Goal: Find contact information: Find contact information

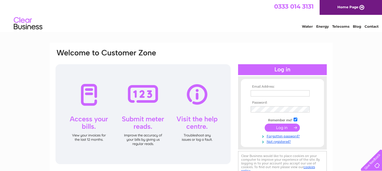
click at [194, 123] on div at bounding box center [142, 114] width 175 height 100
click at [194, 138] on div at bounding box center [142, 114] width 175 height 100
click at [198, 95] on div at bounding box center [142, 114] width 175 height 100
click at [267, 93] on input "text" at bounding box center [279, 93] width 59 height 6
type input "[EMAIL_ADDRESS][PERSON_NAME][DOMAIN_NAME]"
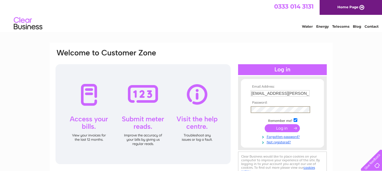
click at [264, 124] on input "submit" at bounding box center [281, 128] width 35 height 8
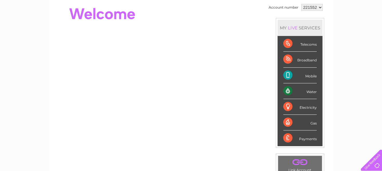
scroll to position [29, 0]
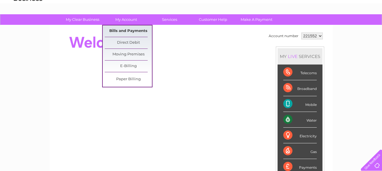
click at [126, 30] on link "Bills and Payments" at bounding box center [128, 30] width 47 height 11
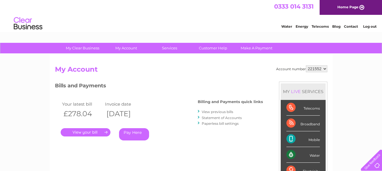
click at [225, 78] on div "Account number 221552 My Account MY LIVE SERVICES Telecoms Broadband Mobile Wat…" at bounding box center [191, 151] width 272 height 172
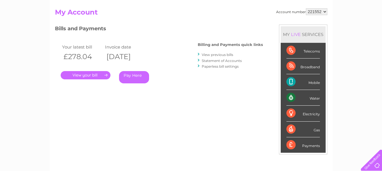
scroll to position [29, 0]
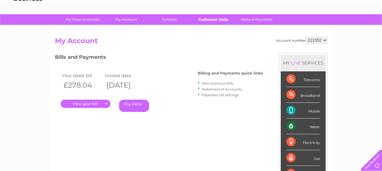
click at [218, 19] on link "Customer Help" at bounding box center [212, 19] width 47 height 11
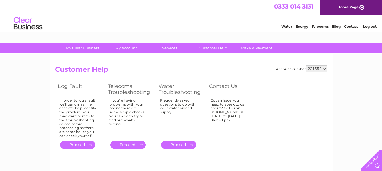
click at [132, 145] on link "." at bounding box center [127, 145] width 35 height 8
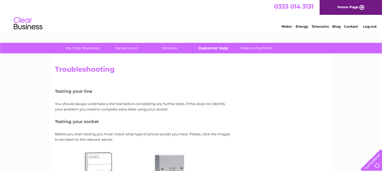
click at [208, 49] on link "Customer Help" at bounding box center [212, 48] width 47 height 11
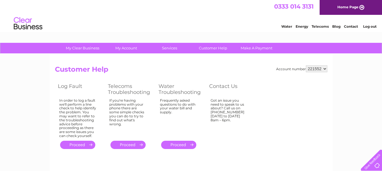
click at [374, 165] on div at bounding box center [369, 159] width 23 height 23
click at [351, 27] on link "Contact" at bounding box center [351, 26] width 14 height 4
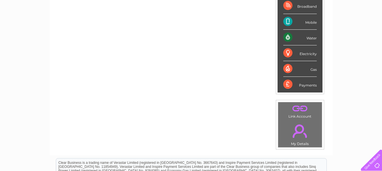
scroll to position [111, 0]
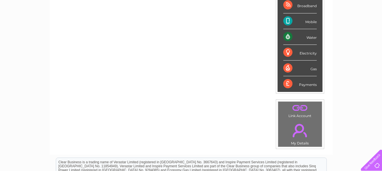
click at [296, 111] on link "." at bounding box center [299, 108] width 41 height 10
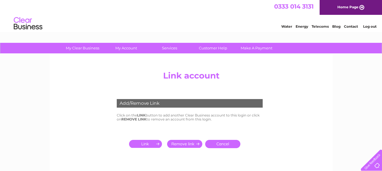
click at [226, 145] on link "Cancel" at bounding box center [222, 144] width 35 height 8
